Goal: Register for event/course

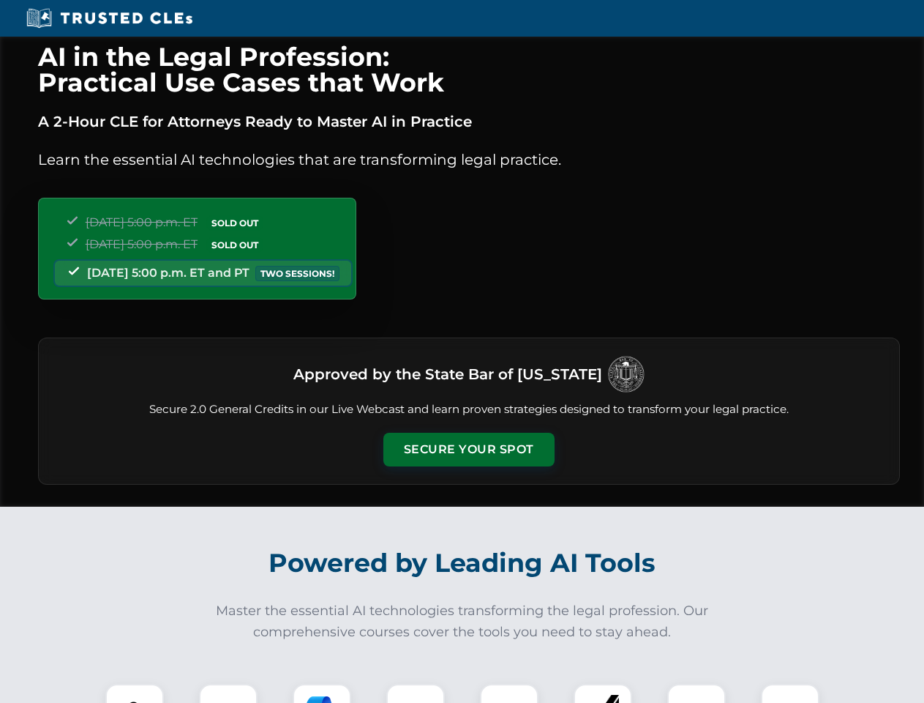
click at [468, 449] on button "Secure Your Spot" at bounding box center [468, 450] width 171 height 34
click at [135, 693] on img at bounding box center [134, 713] width 42 height 42
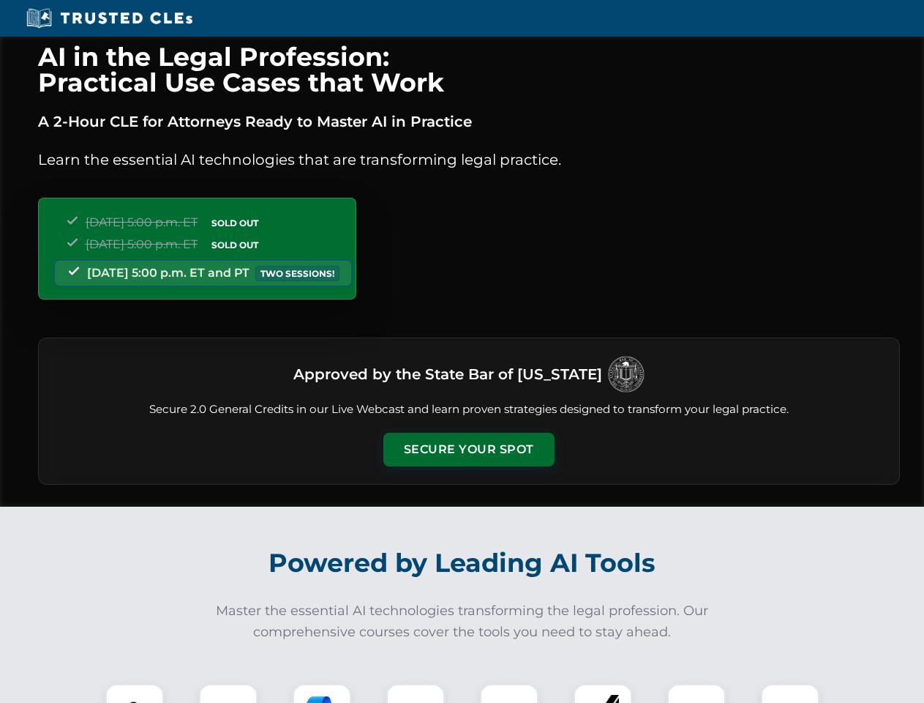
scroll to position [1437, 0]
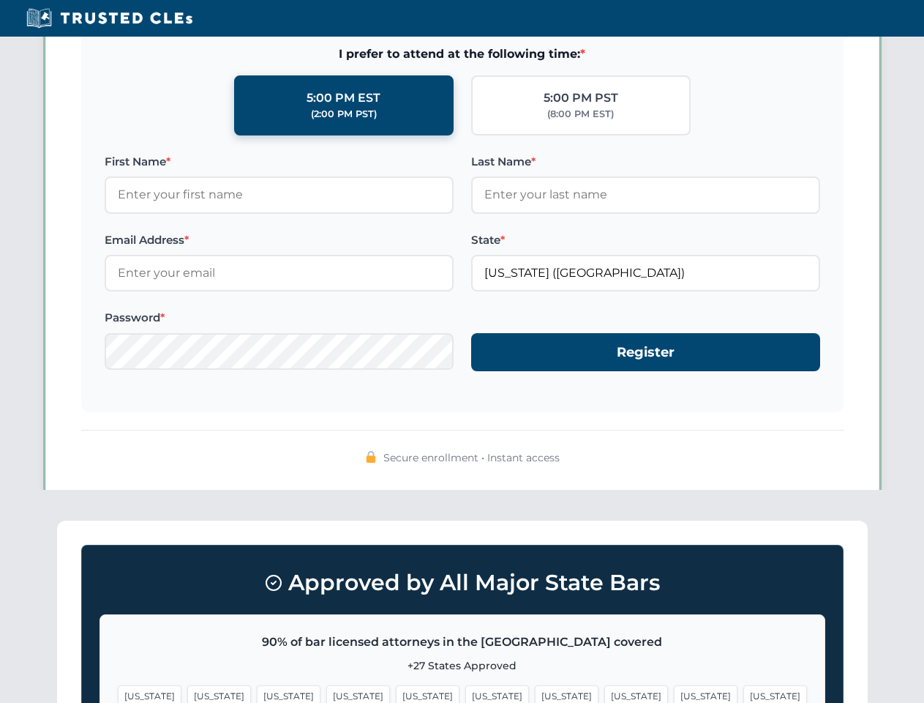
click at [535, 693] on span "[US_STATE]" at bounding box center [567, 695] width 64 height 21
click at [674, 693] on span "[US_STATE]" at bounding box center [706, 695] width 64 height 21
